Goal: Check status

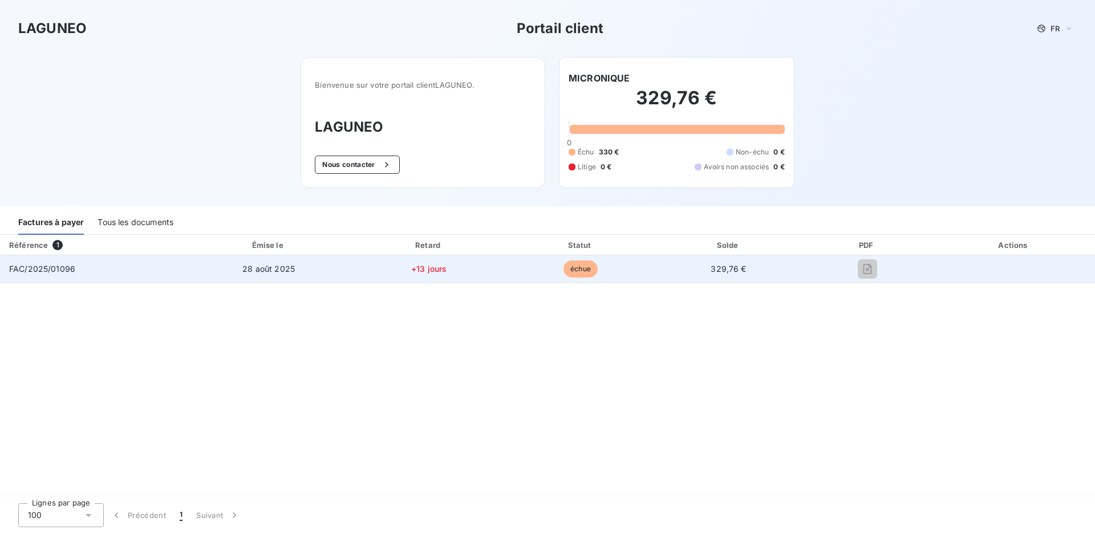
click at [866, 266] on icon "button" at bounding box center [867, 268] width 11 height 11
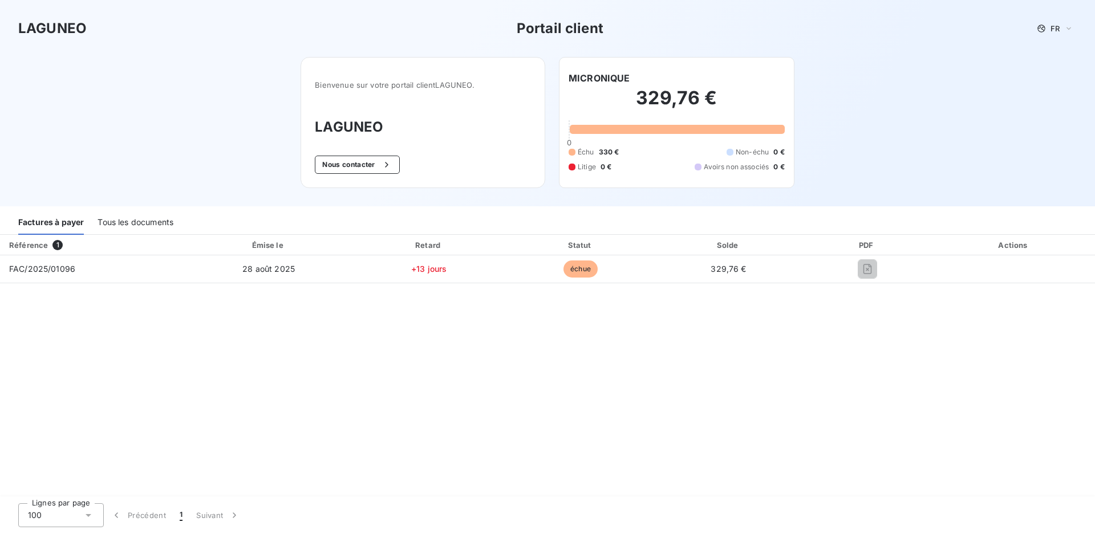
click at [127, 222] on div "Tous les documents" at bounding box center [136, 223] width 76 height 24
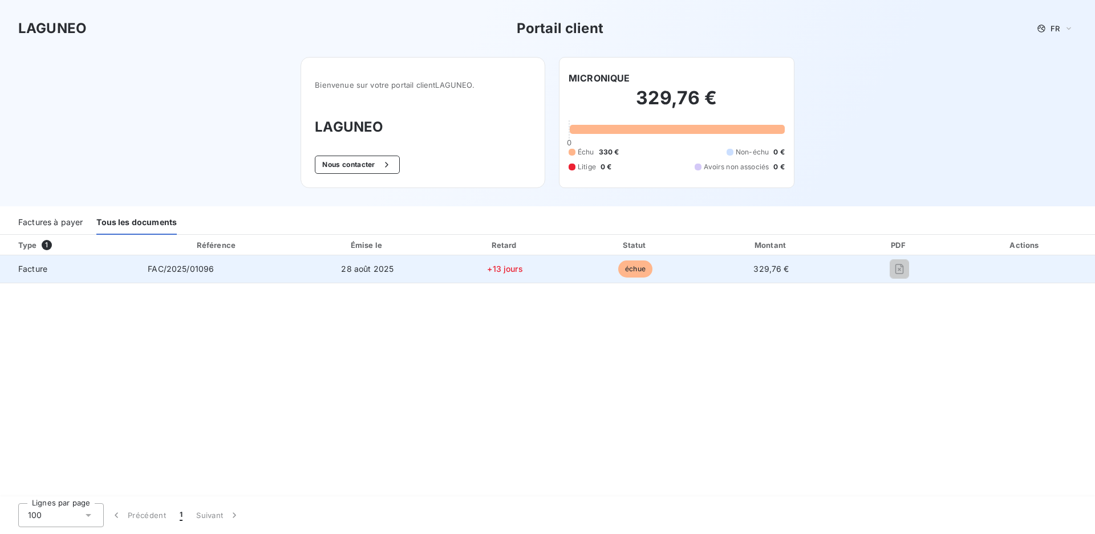
click at [178, 271] on span "FAC/2025/01096" at bounding box center [181, 269] width 66 height 10
click at [36, 269] on span "Facture" at bounding box center [69, 268] width 120 height 11
click at [351, 265] on span "28 août 2025" at bounding box center [367, 269] width 52 height 10
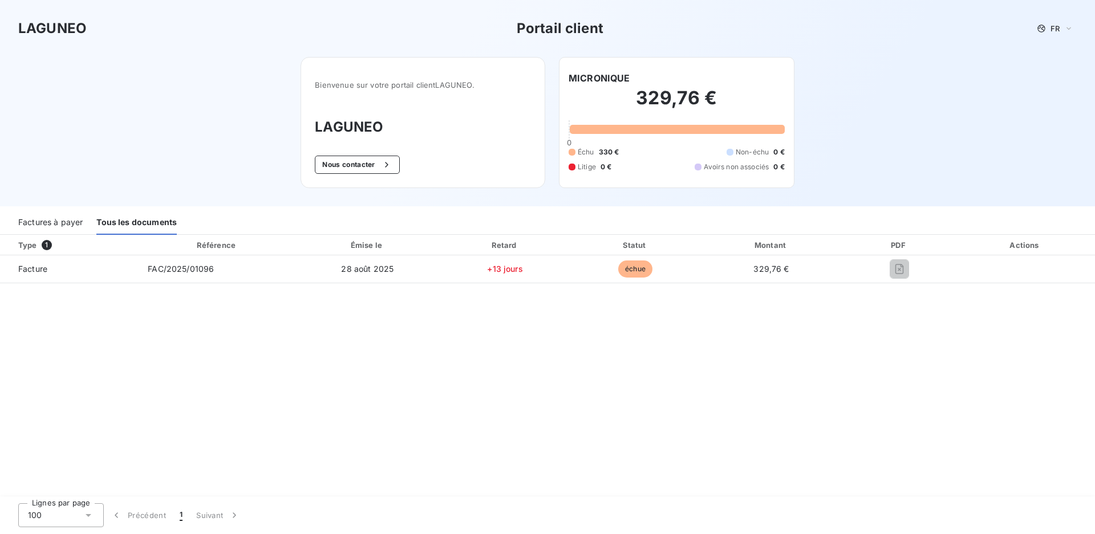
click at [49, 219] on div "Factures à payer" at bounding box center [50, 223] width 64 height 24
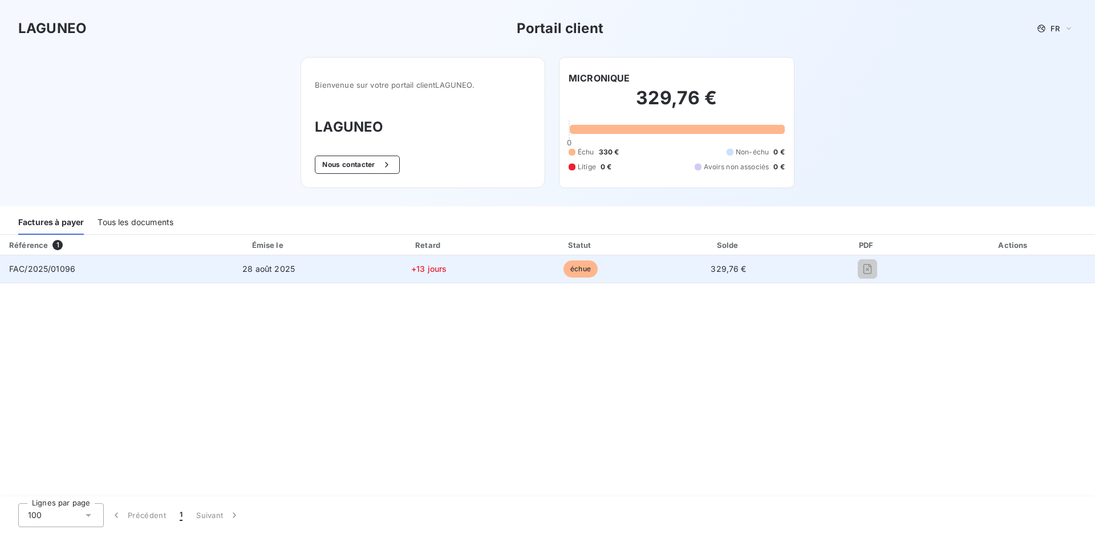
click at [64, 270] on span "FAC/2025/01096" at bounding box center [42, 269] width 66 height 10
click at [574, 267] on span "échue" at bounding box center [580, 269] width 34 height 17
click at [862, 267] on icon "button" at bounding box center [867, 268] width 11 height 11
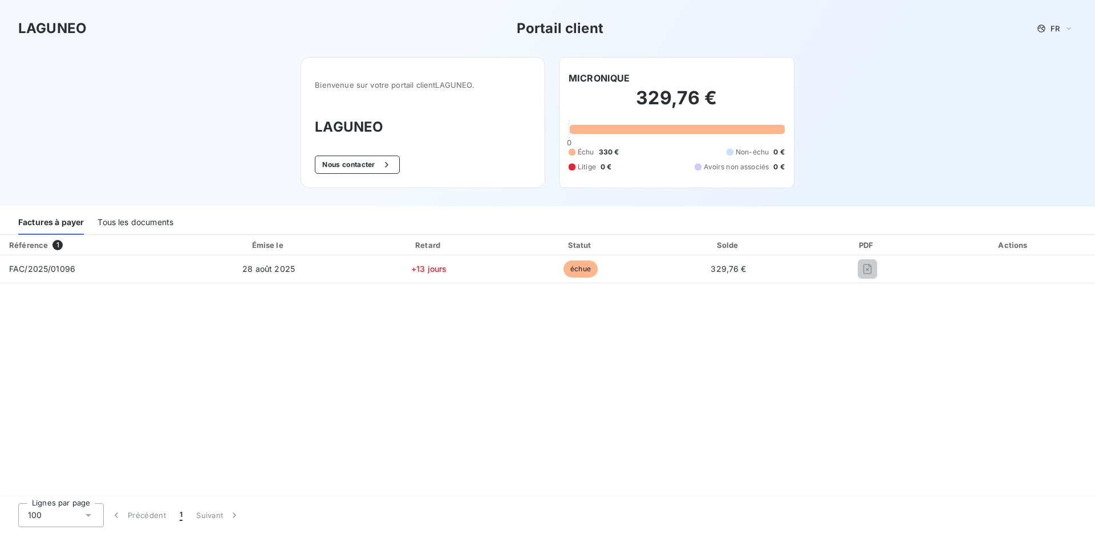
click at [412, 307] on div "Référence 1 Émise le Retard Statut Solde PDF Actions FAC/2025/01096 [DATE] +13 …" at bounding box center [547, 366] width 1095 height 263
